Goal: Information Seeking & Learning: Learn about a topic

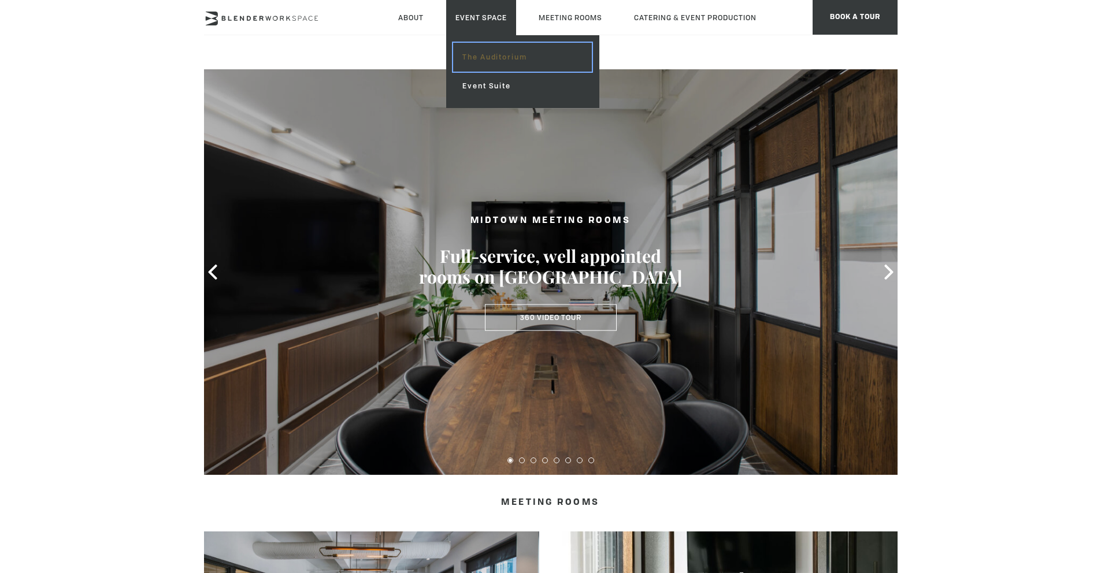
click at [484, 62] on link "The Auditorium" at bounding box center [522, 57] width 138 height 29
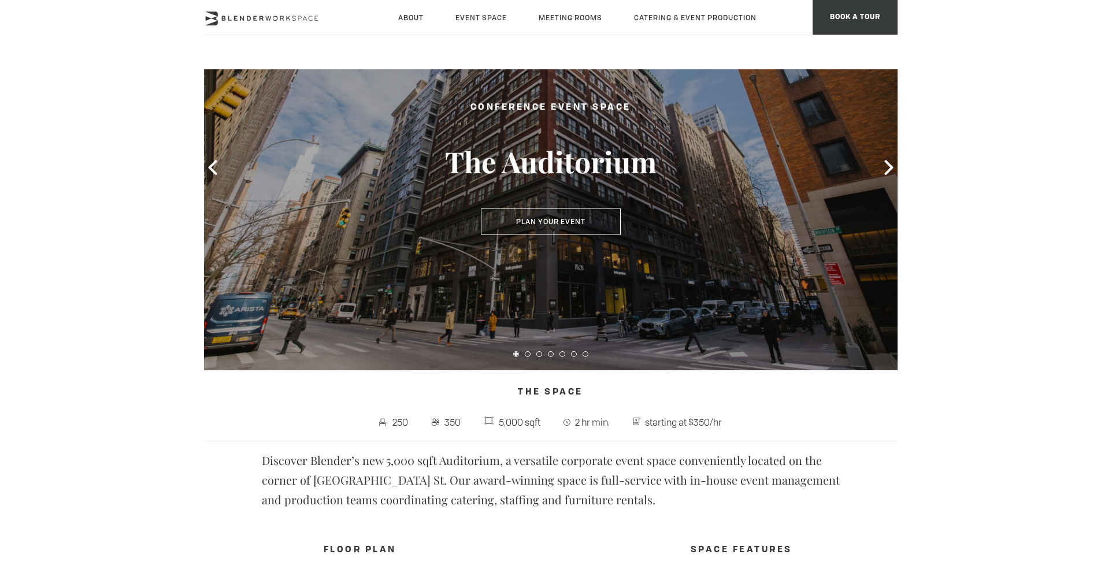
scroll to position [98, 0]
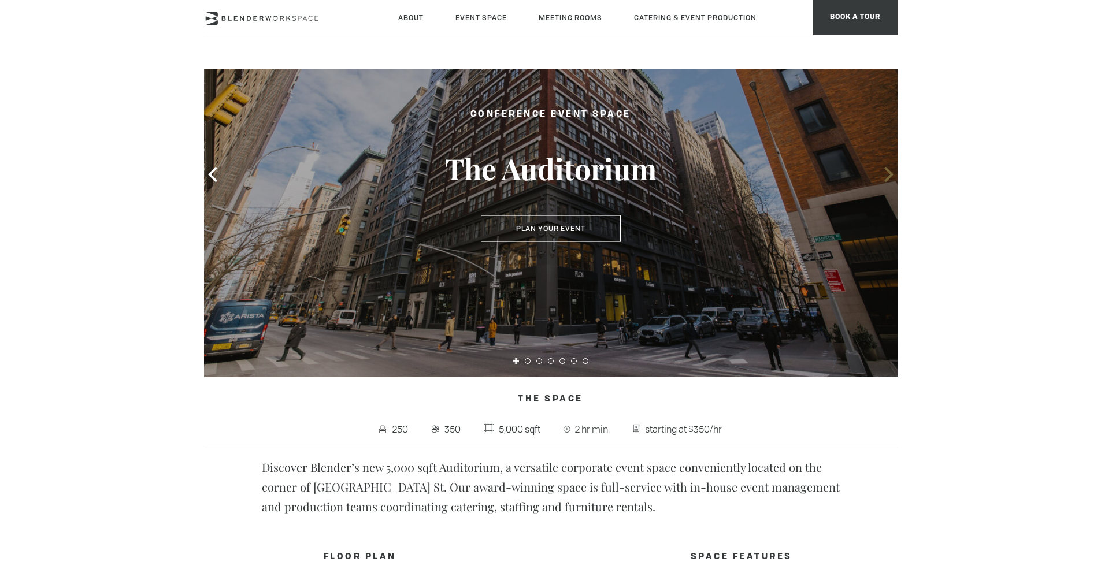
click at [888, 179] on icon at bounding box center [889, 174] width 15 height 15
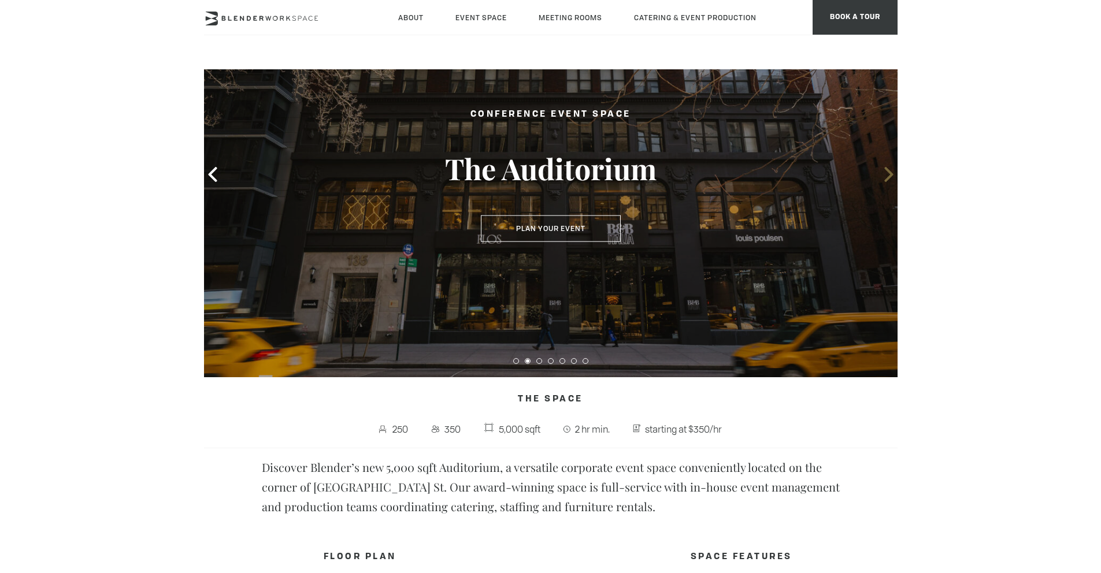
click at [887, 179] on icon at bounding box center [888, 174] width 9 height 15
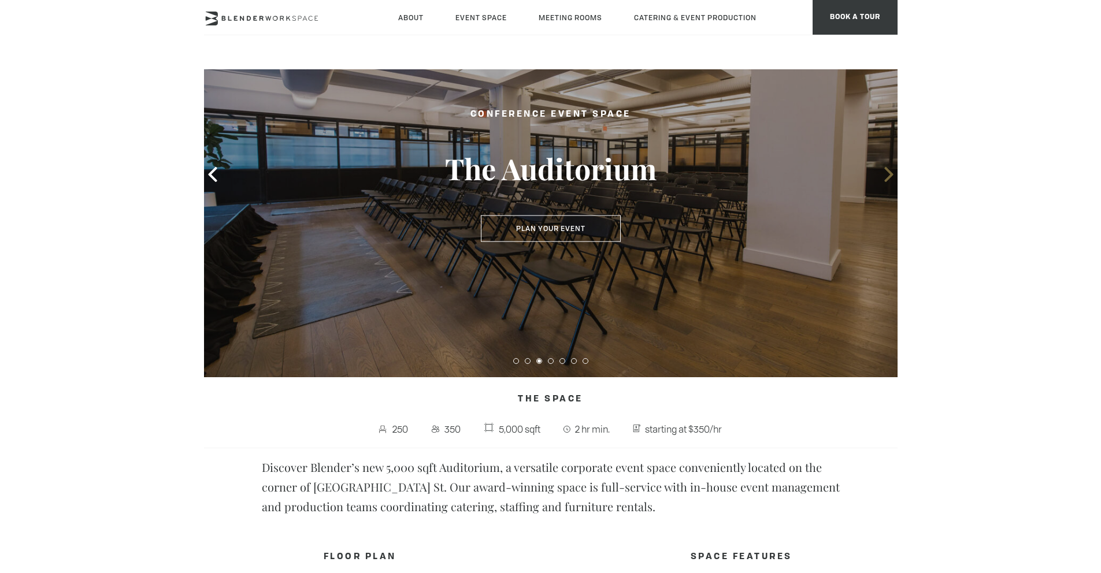
click at [886, 179] on icon at bounding box center [889, 174] width 15 height 15
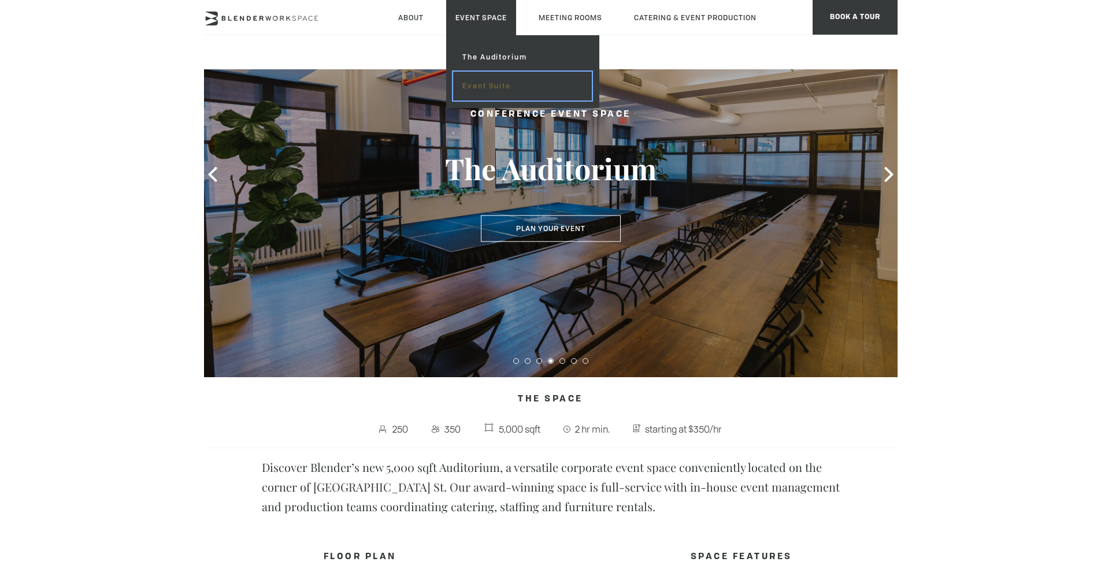
click at [491, 82] on link "Event Suite" at bounding box center [522, 86] width 138 height 29
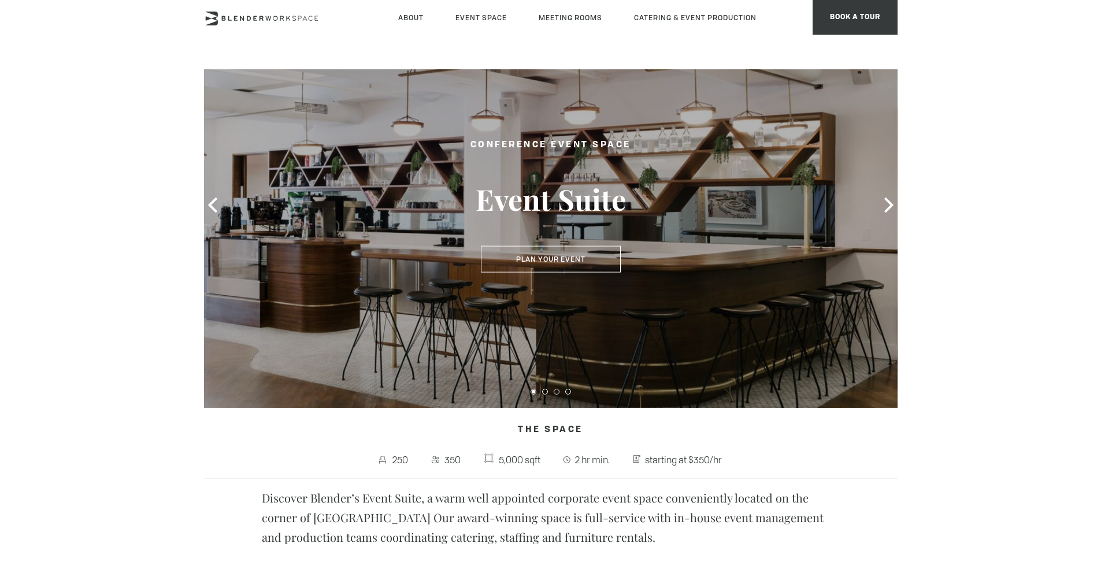
scroll to position [98, 0]
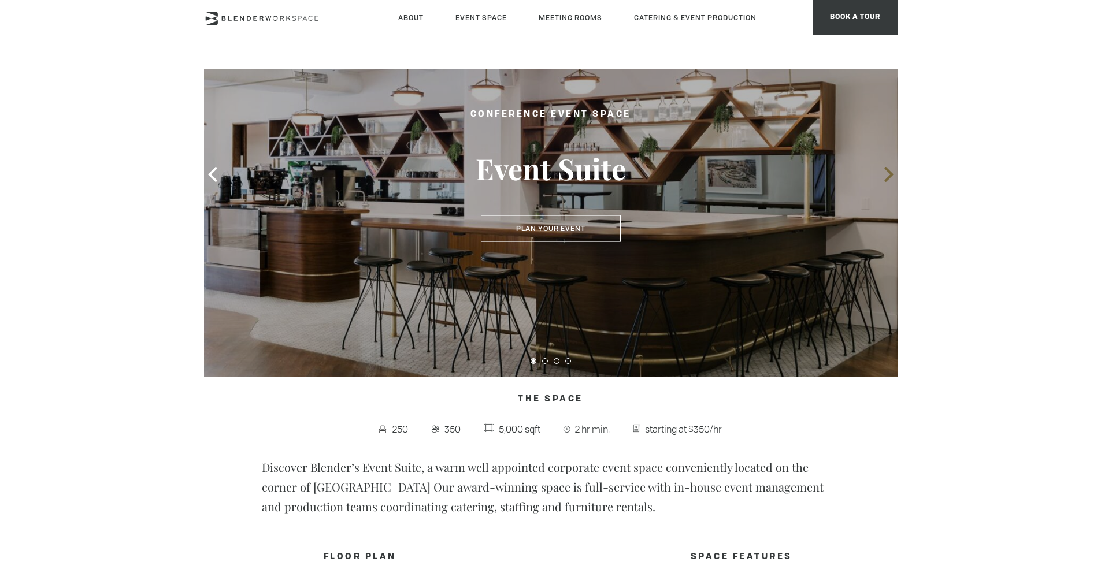
click at [891, 176] on icon at bounding box center [888, 174] width 9 height 15
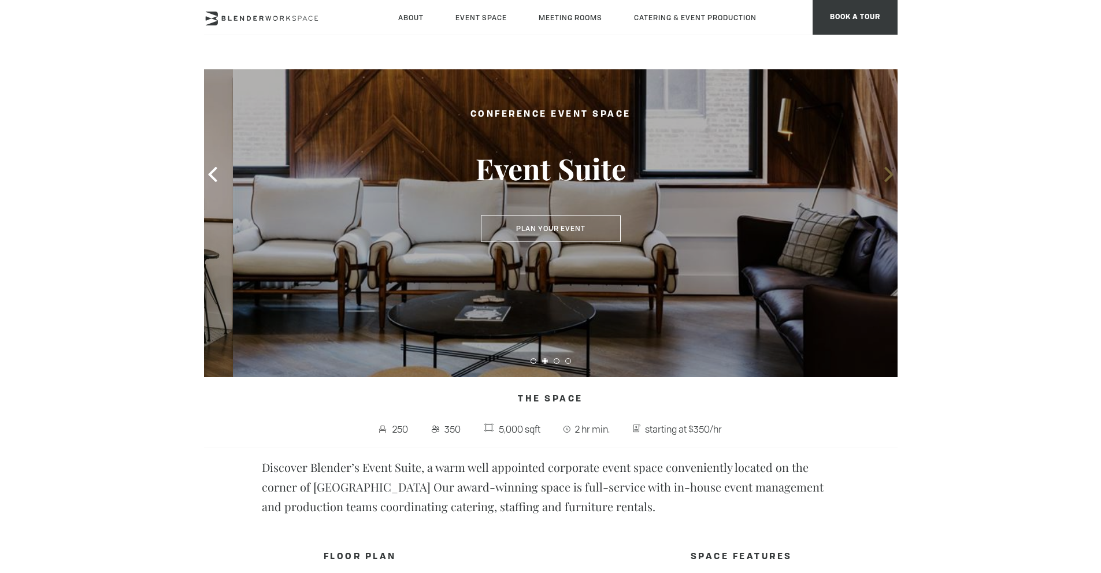
click at [891, 177] on icon at bounding box center [889, 174] width 15 height 15
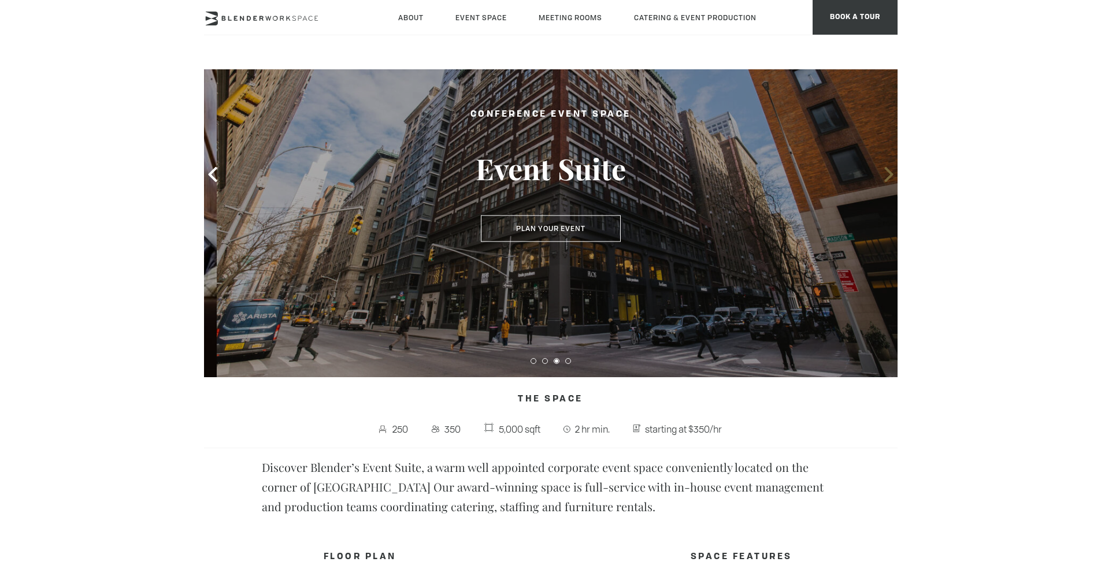
click at [890, 177] on icon at bounding box center [889, 174] width 15 height 15
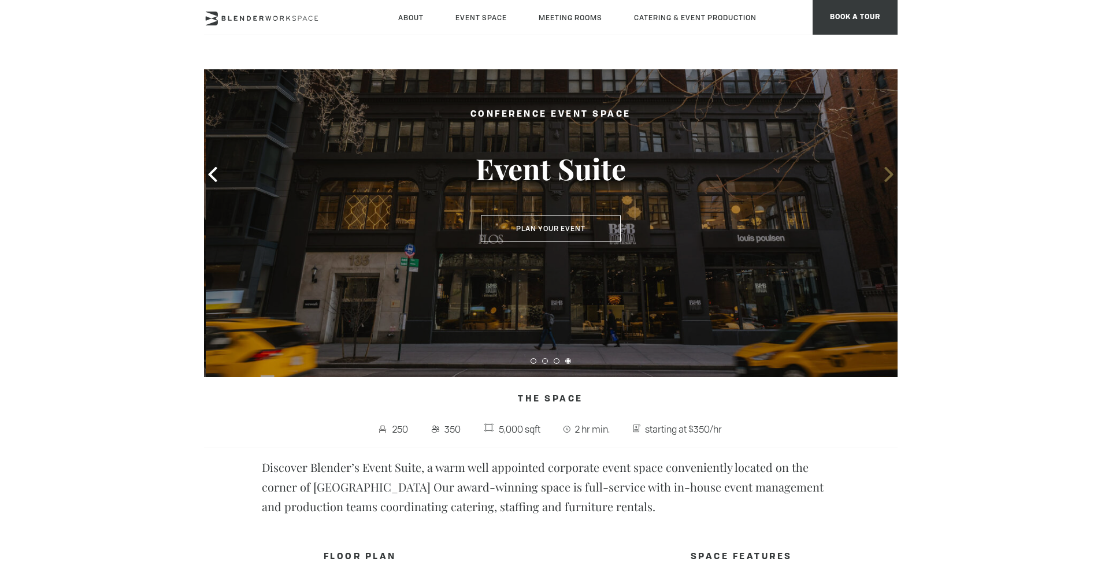
click at [890, 177] on icon at bounding box center [888, 174] width 9 height 15
